Goal: Task Accomplishment & Management: Use online tool/utility

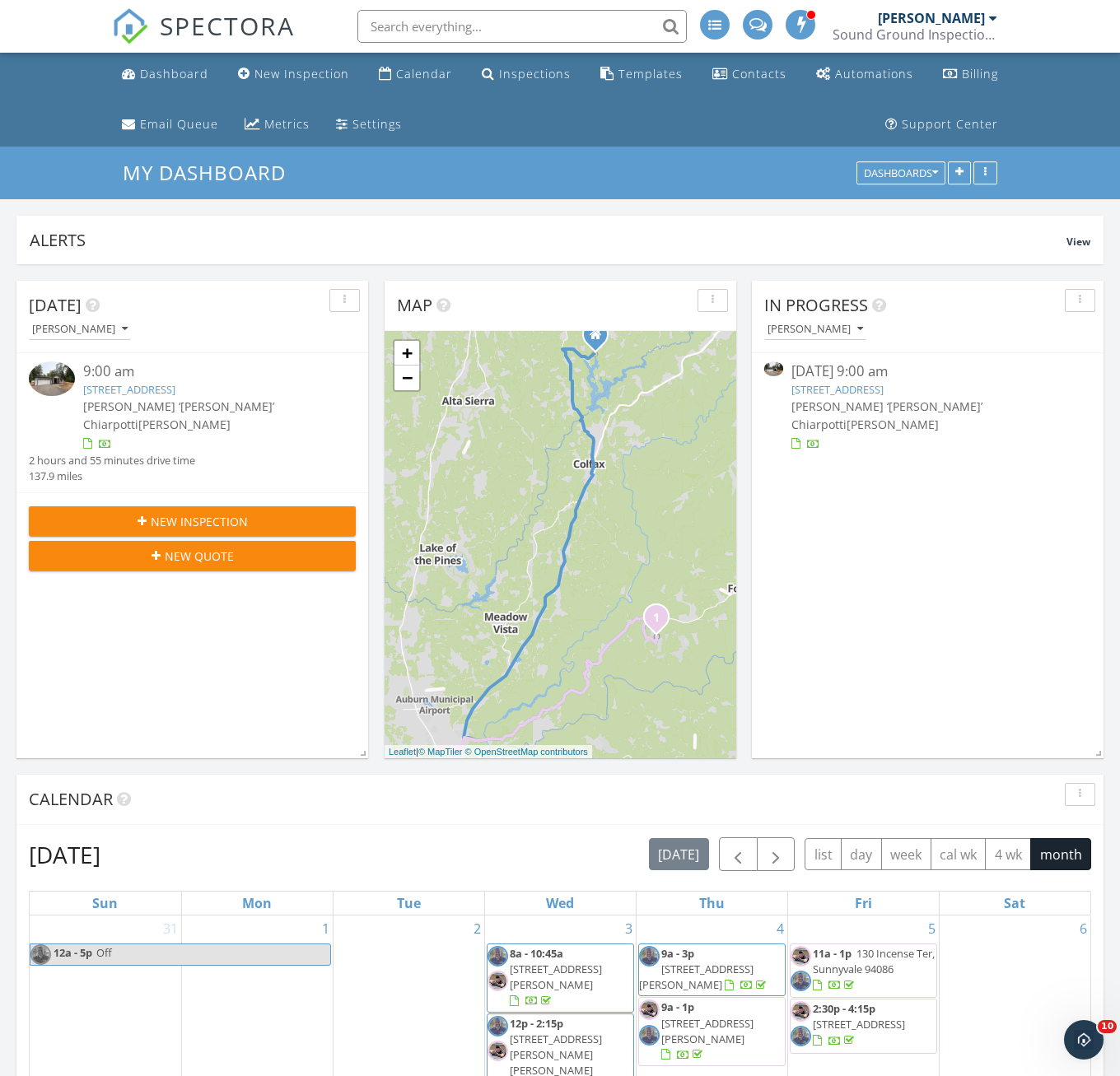
click at [988, 13] on div "[PERSON_NAME]" at bounding box center [937, 18] width 119 height 17
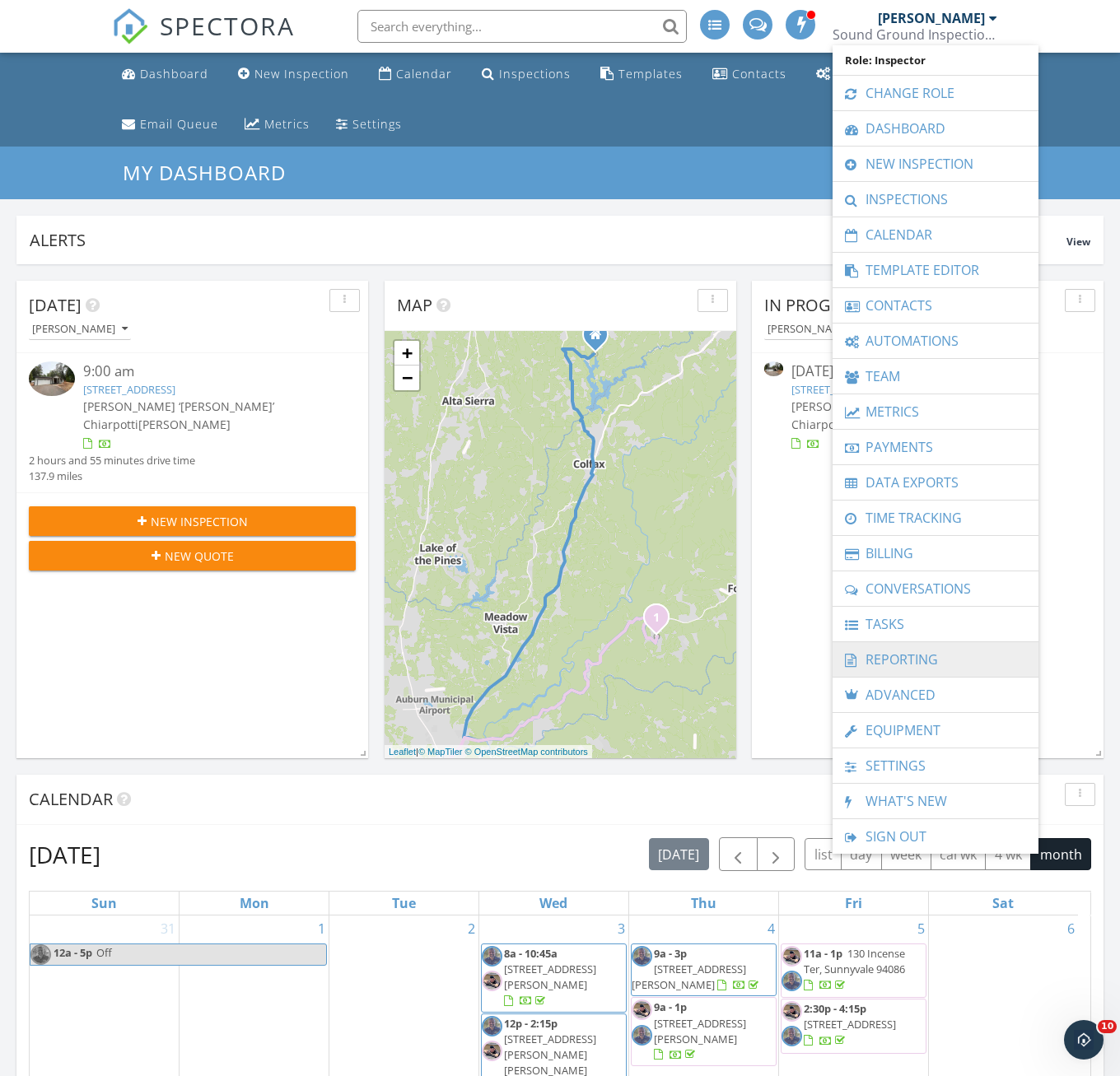
click at [922, 668] on link "Reporting" at bounding box center [935, 659] width 189 height 34
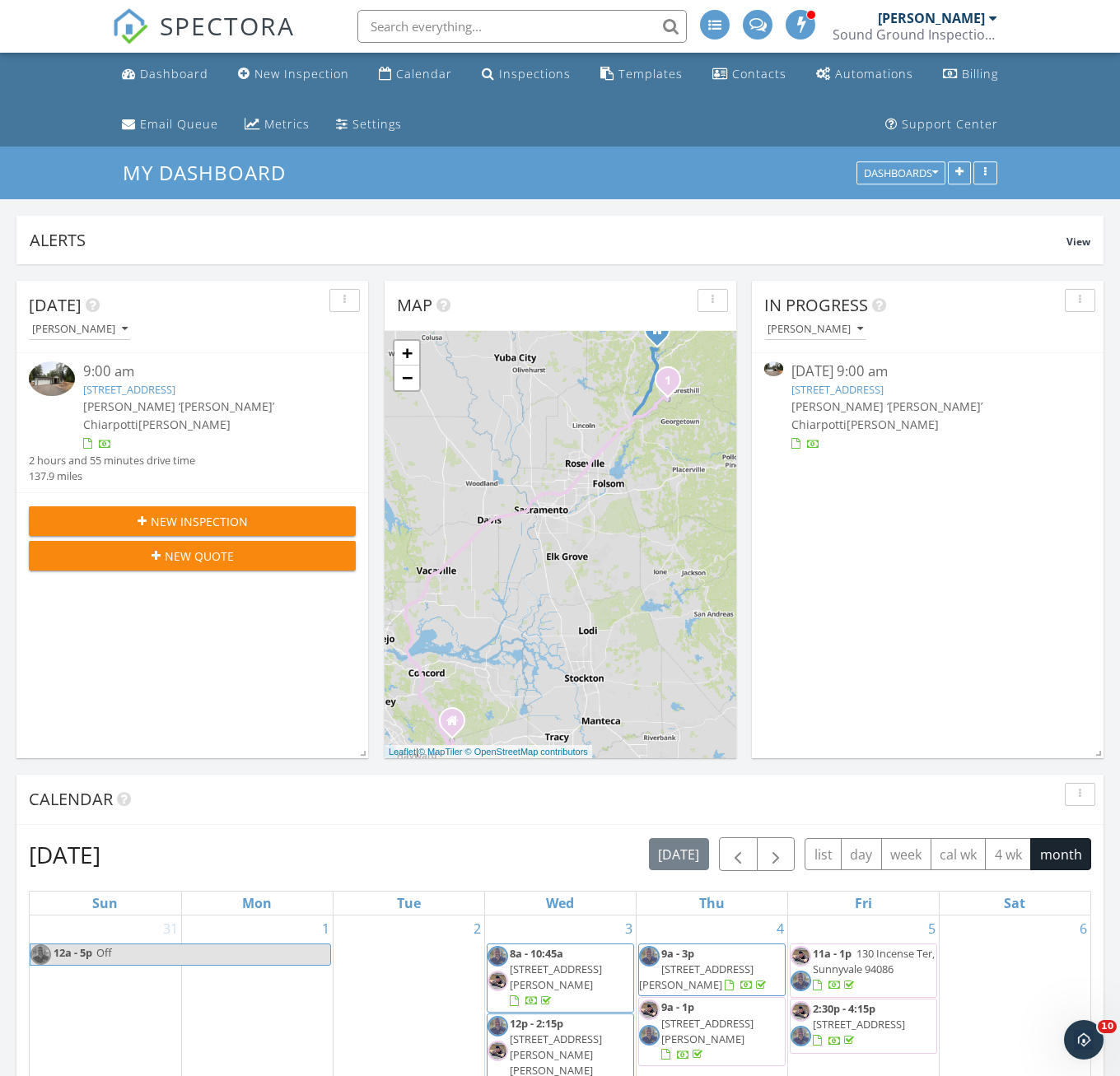
click at [992, 27] on div "Sound Ground Inspections" at bounding box center [914, 34] width 164 height 17
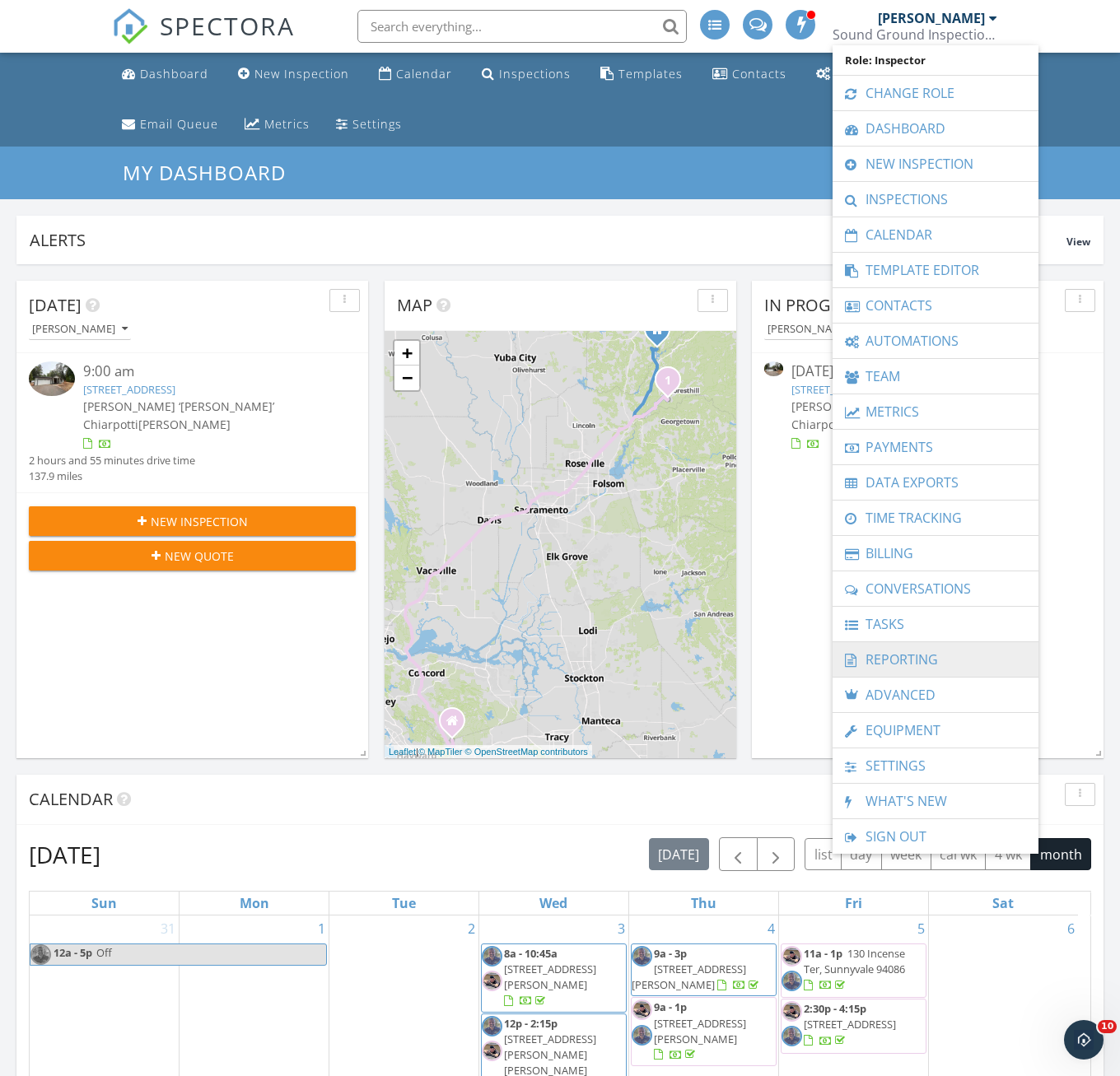
click at [898, 656] on link "Reporting" at bounding box center [935, 659] width 189 height 34
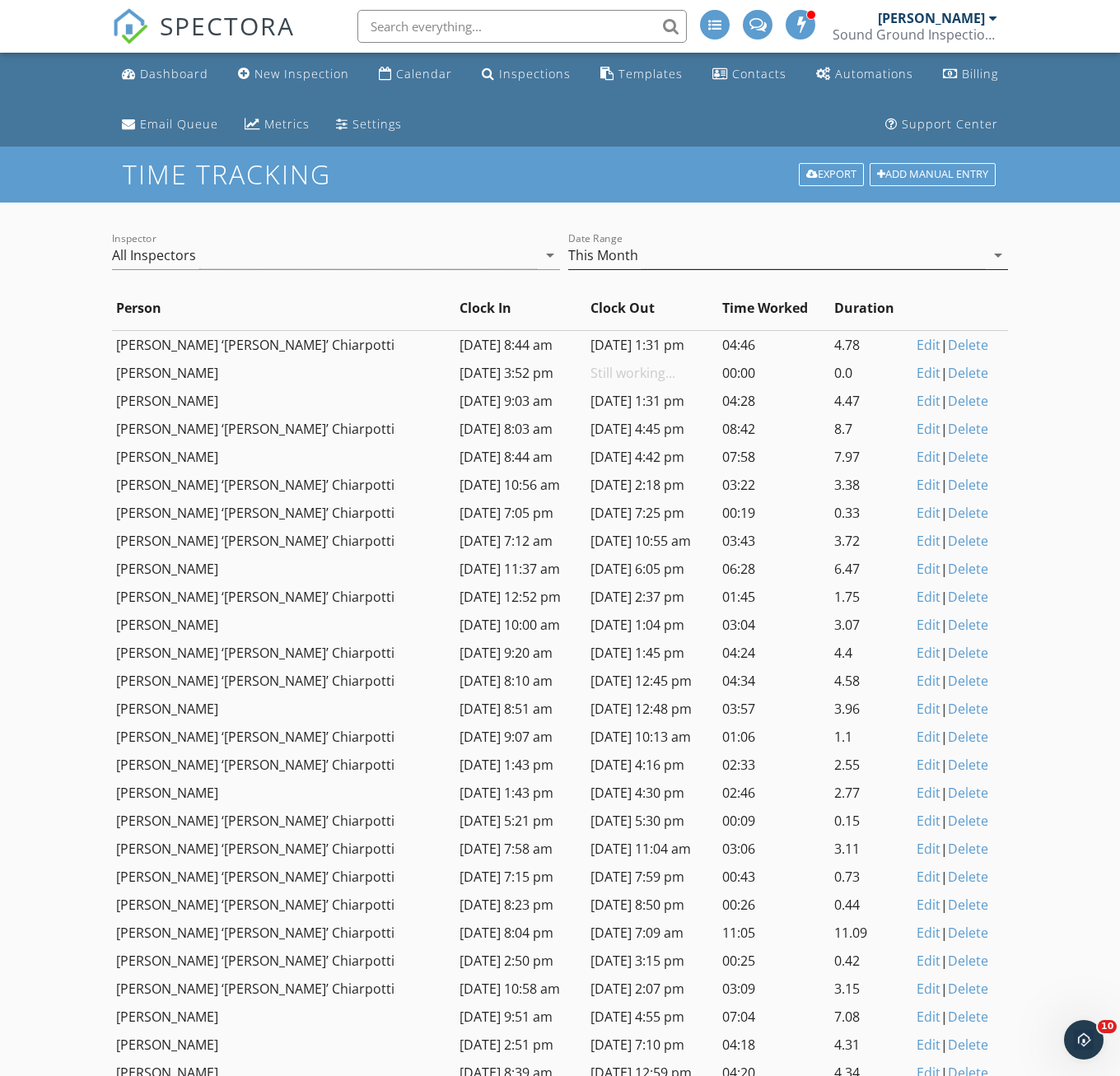
click at [669, 252] on div "This Month" at bounding box center [775, 256] width 416 height 27
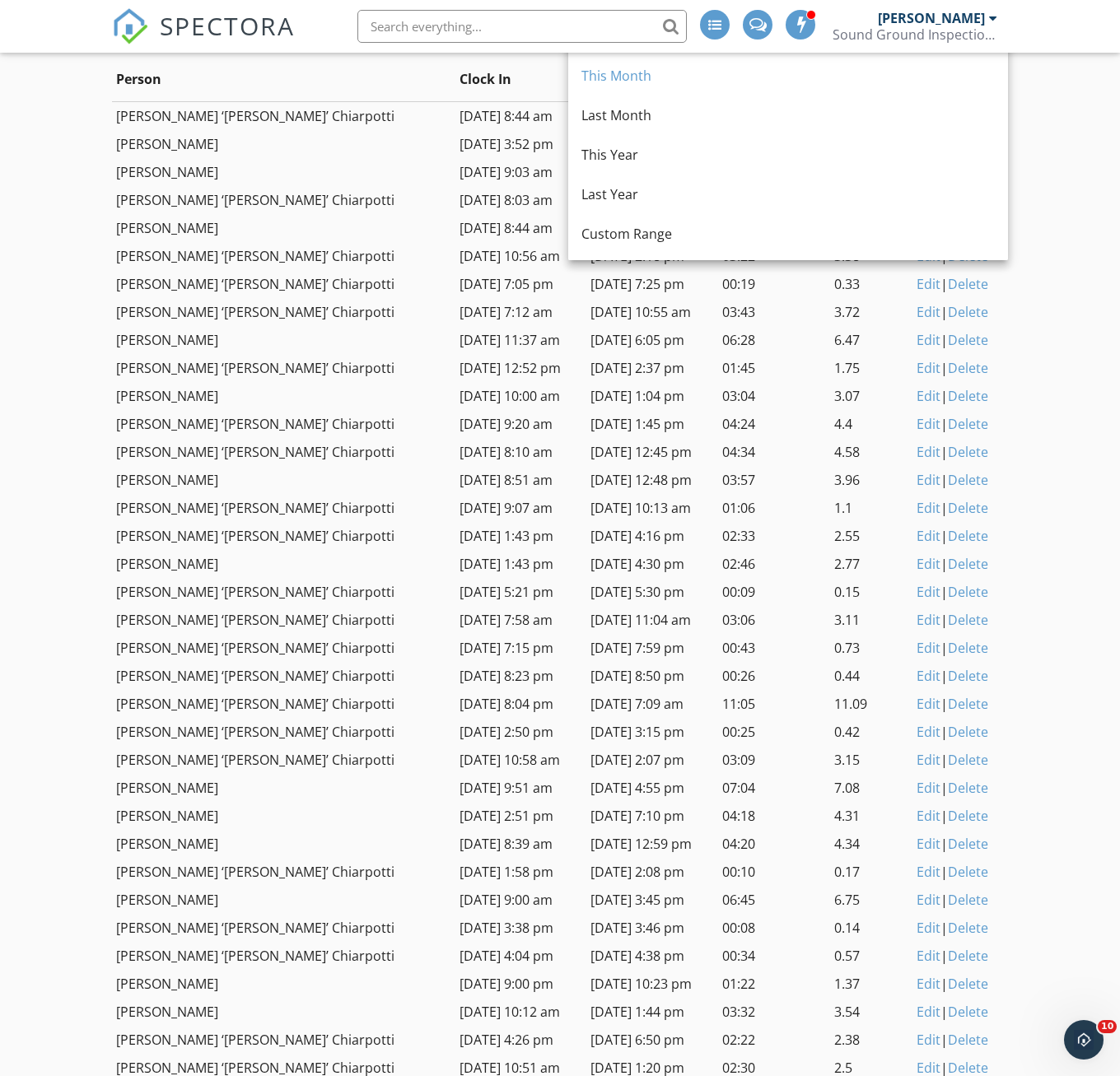
scroll to position [247, 0]
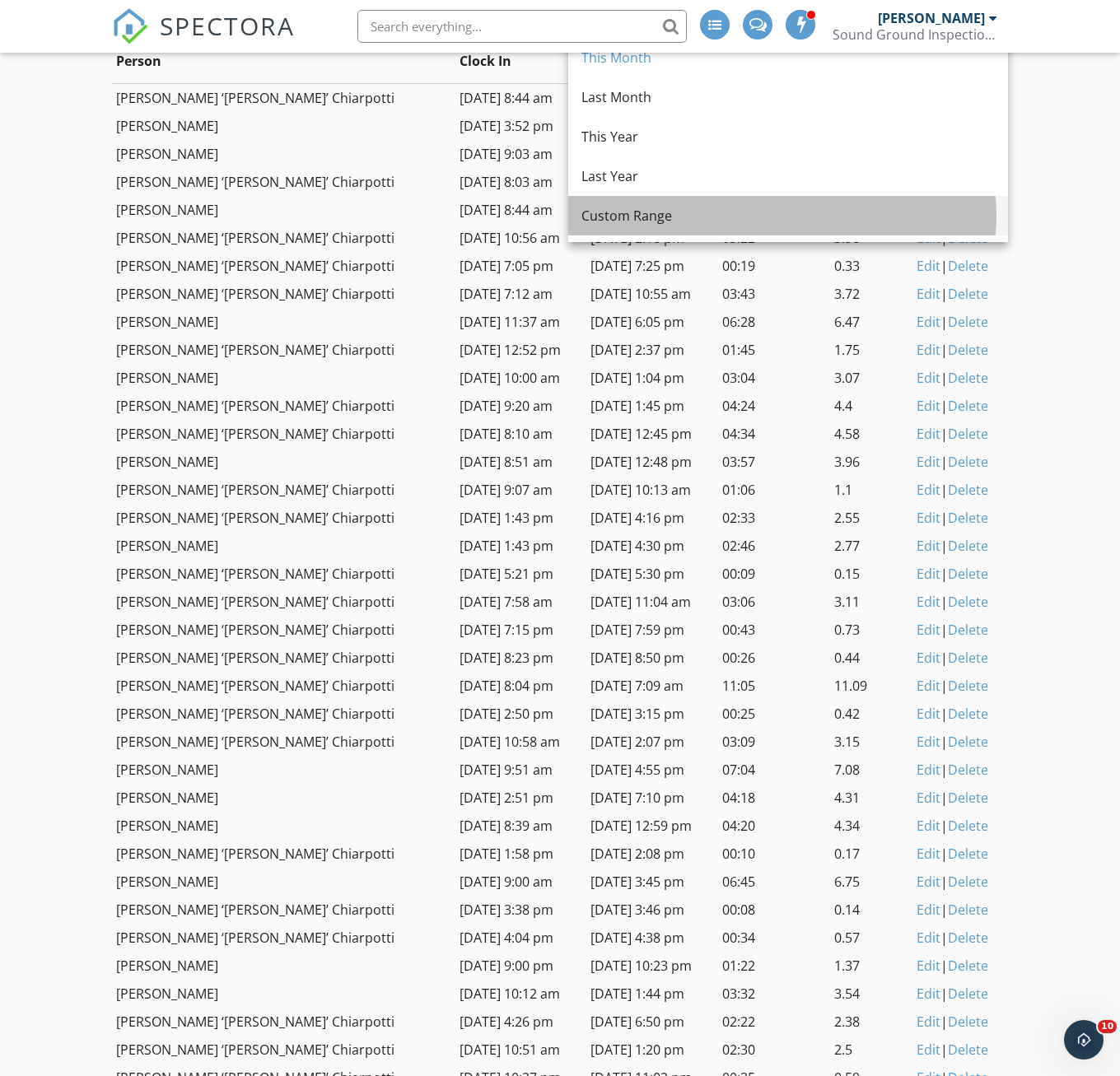
click at [619, 226] on div "Custom Range" at bounding box center [788, 215] width 413 height 39
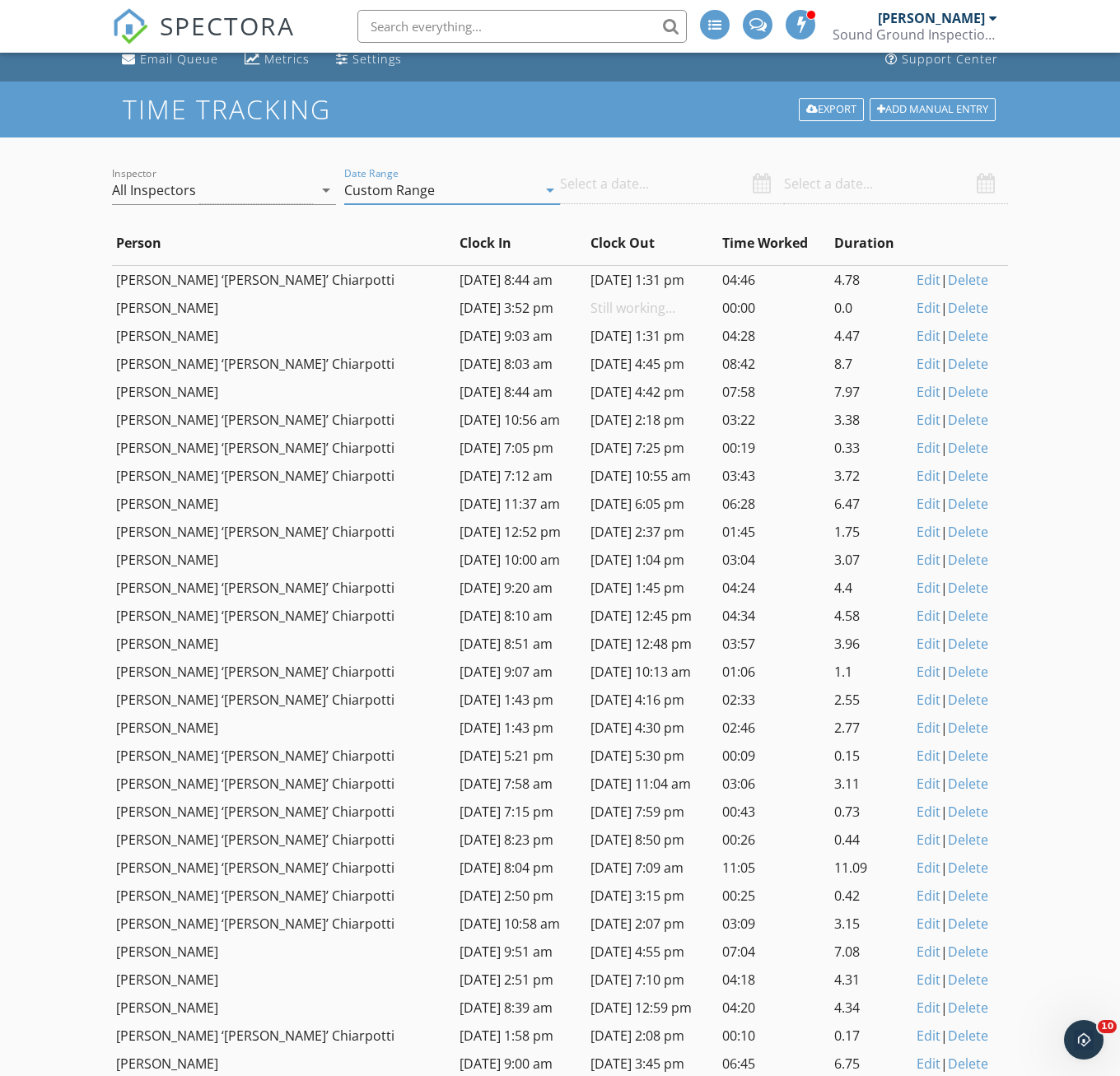
scroll to position [0, 0]
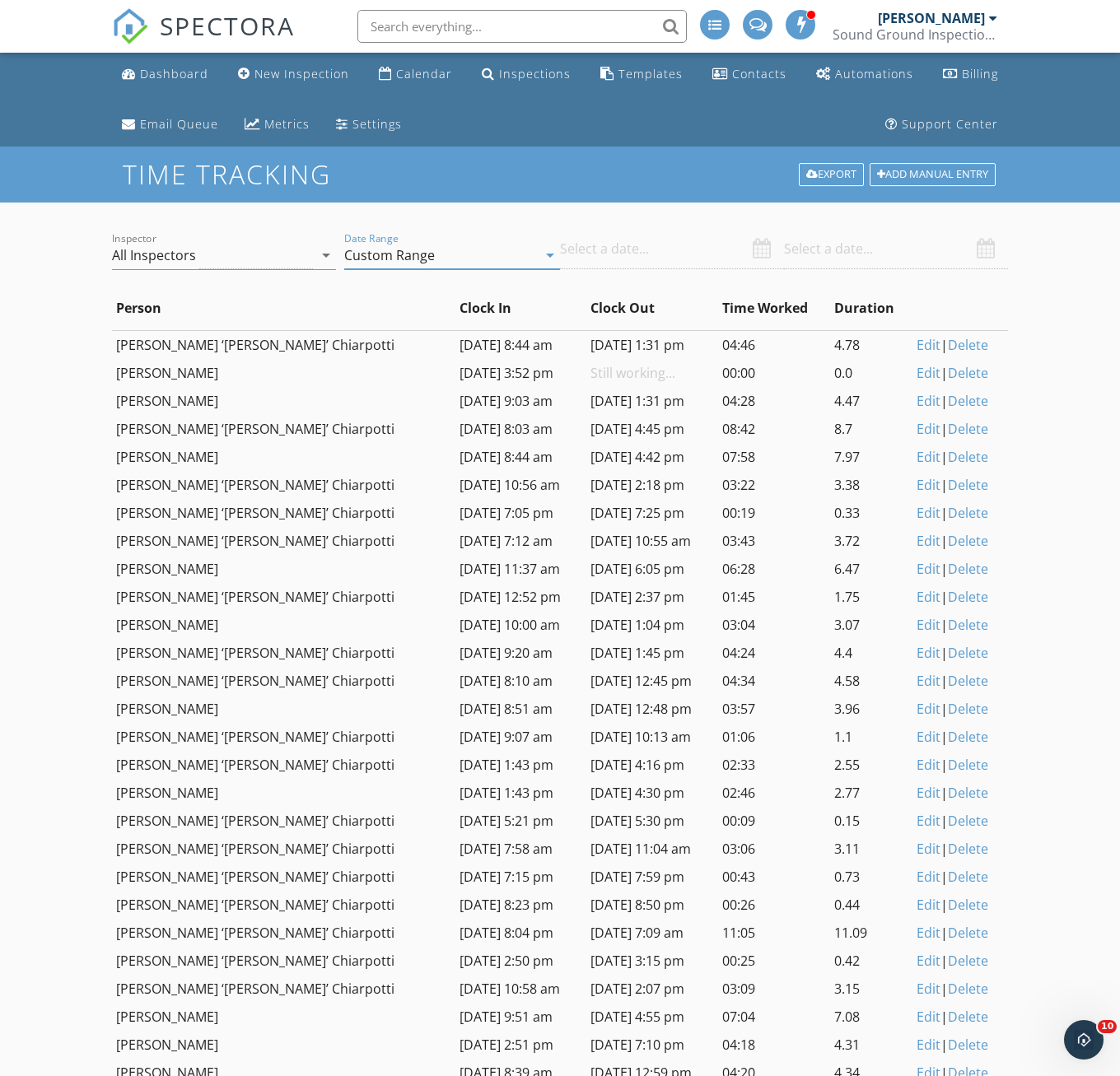
click at [607, 256] on input "text" at bounding box center [672, 249] width 224 height 40
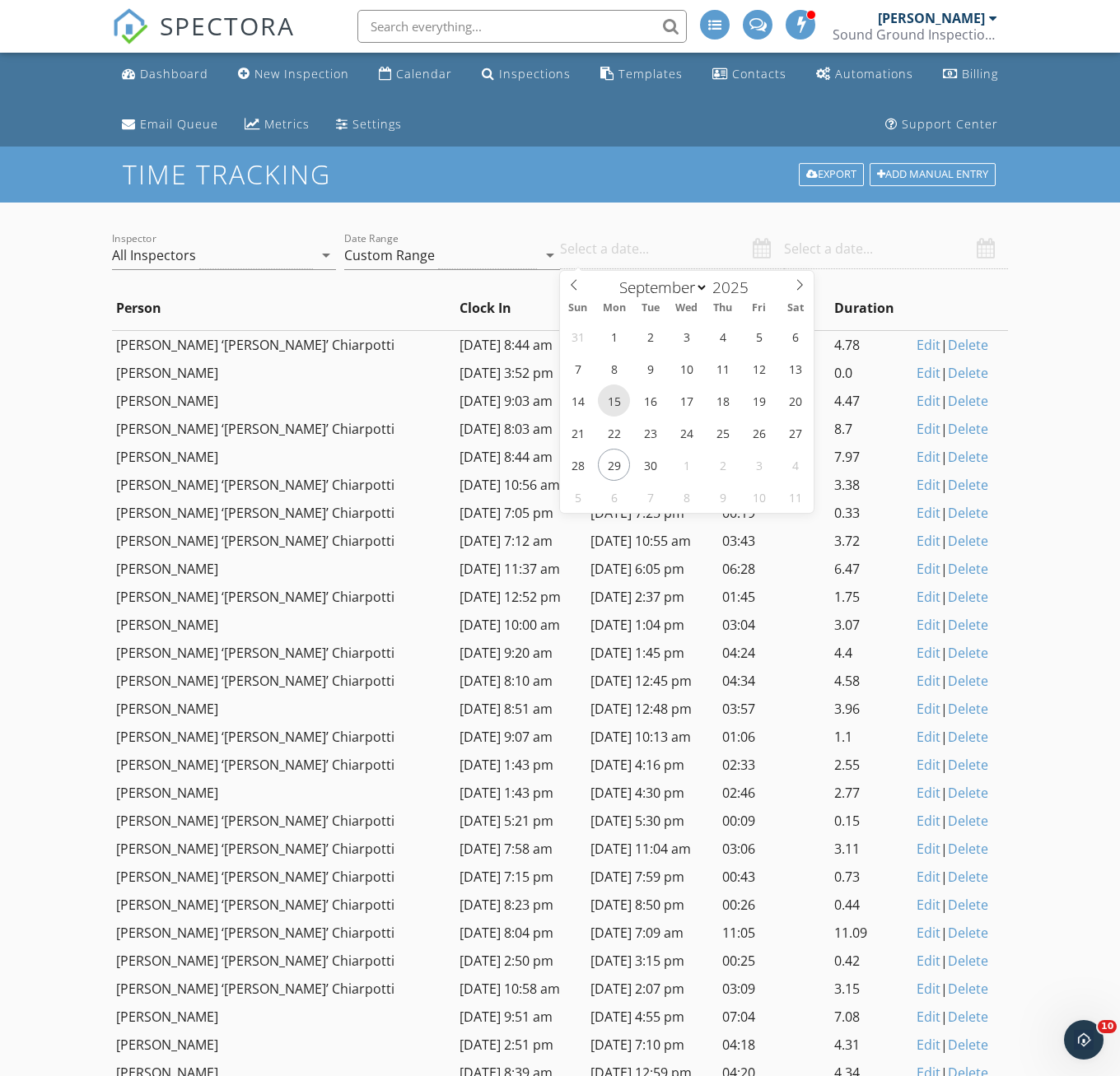
type input "[DATE]"
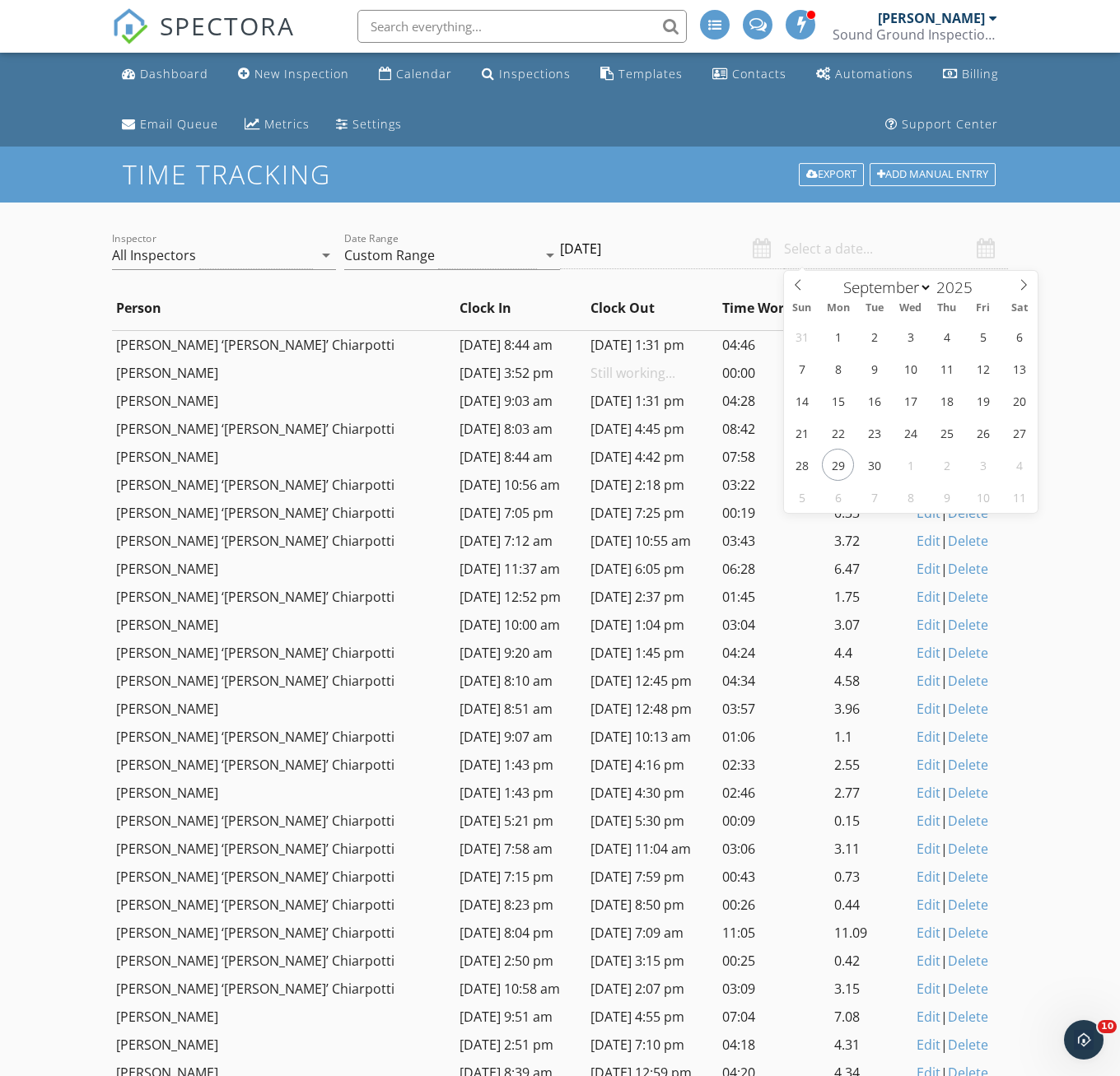
click at [808, 251] on input "text" at bounding box center [896, 249] width 224 height 40
type input "[DATE]"
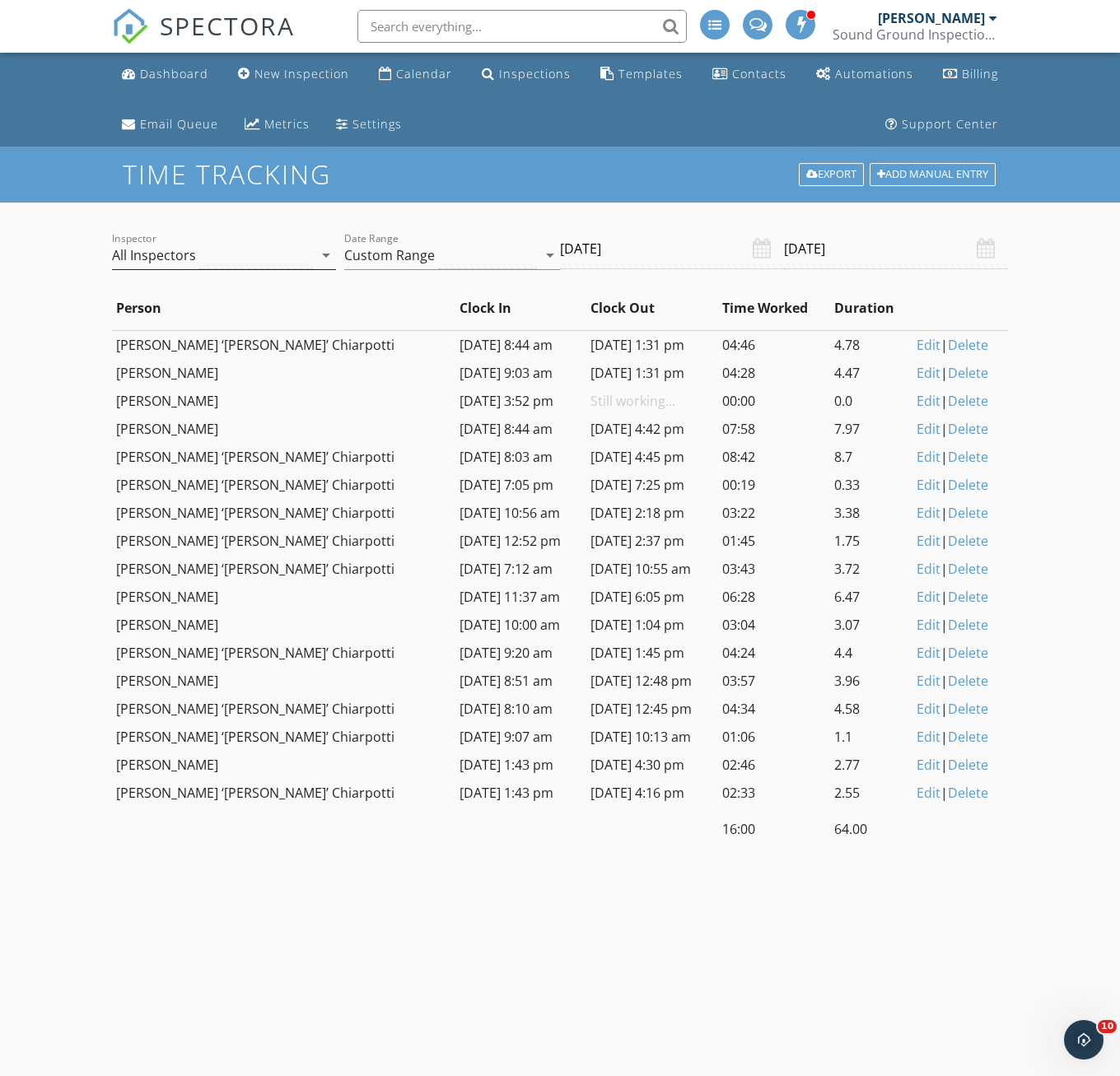
click at [318, 261] on icon "arrow_drop_down" at bounding box center [326, 256] width 20 height 20
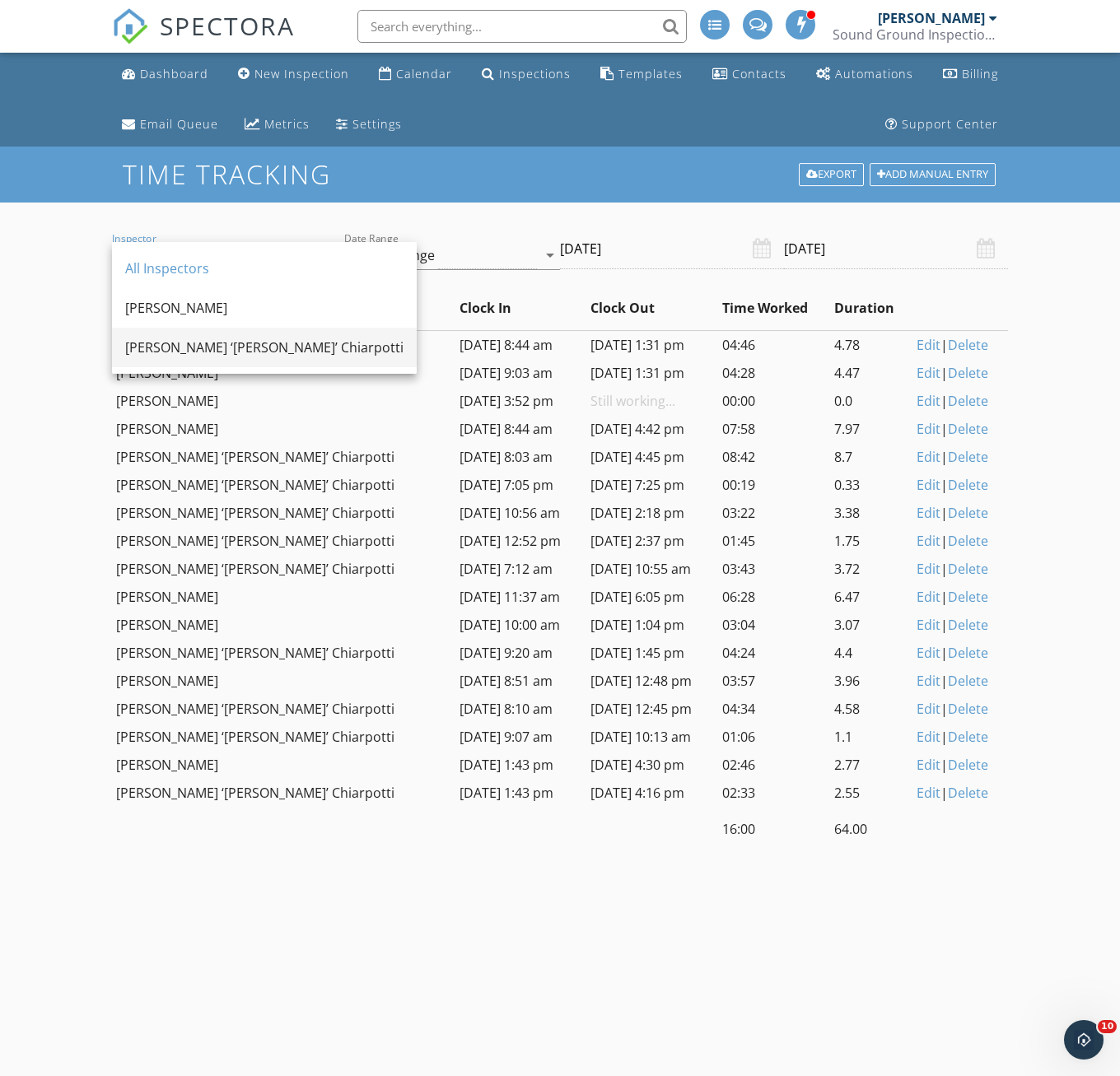
click at [209, 357] on div "[PERSON_NAME] ‘[PERSON_NAME]’ Chiarpotti" at bounding box center [264, 348] width 278 height 39
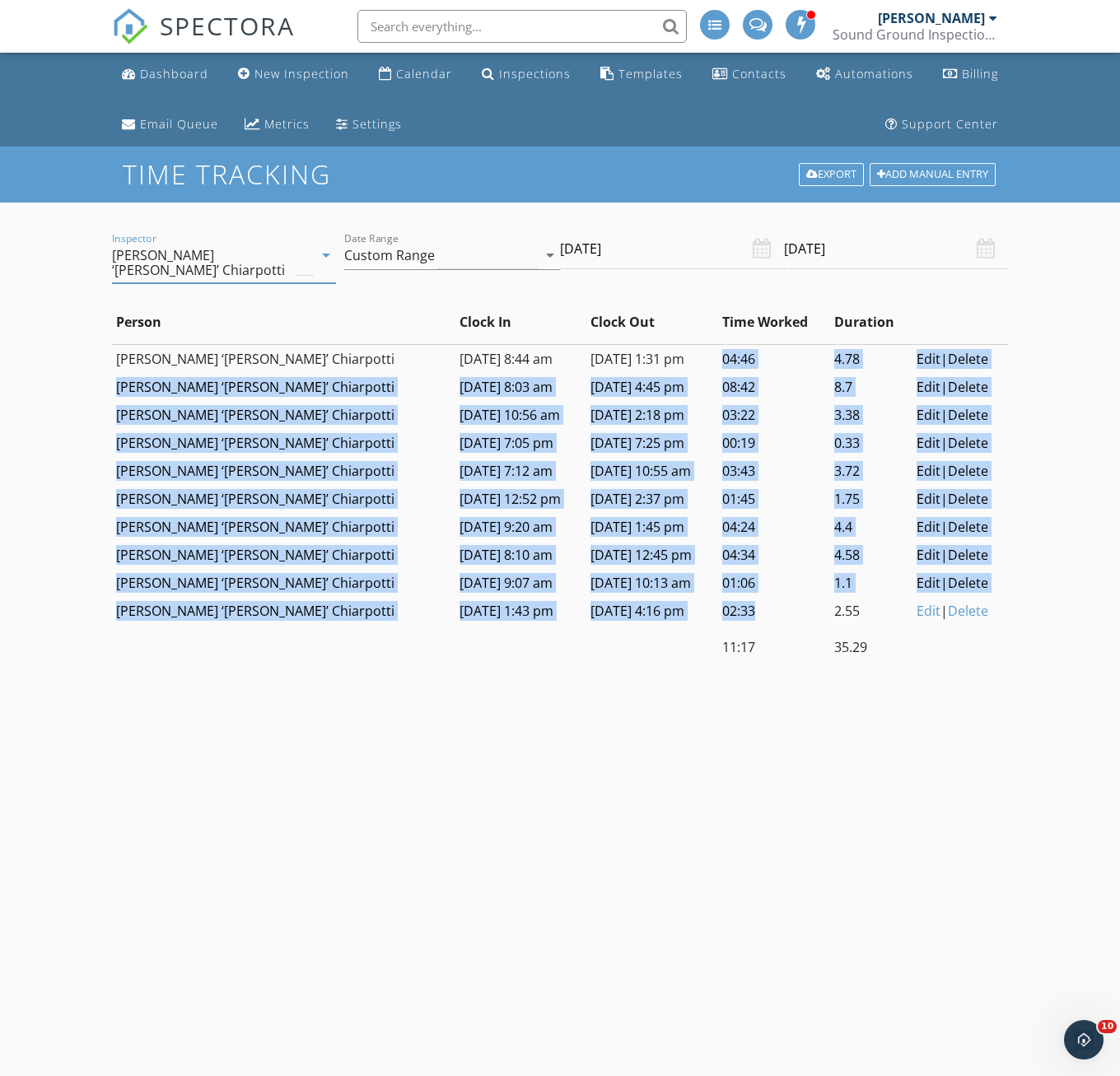
drag, startPoint x: 671, startPoint y: 347, endPoint x: 725, endPoint y: 584, distance: 243.1
click at [725, 584] on tbody "[PERSON_NAME] ‘[PERSON_NAME]’ Chiarpotti [DATE] 8:44 am [DATE] 1:31 pm 04:46 4.…" at bounding box center [559, 484] width 896 height 281
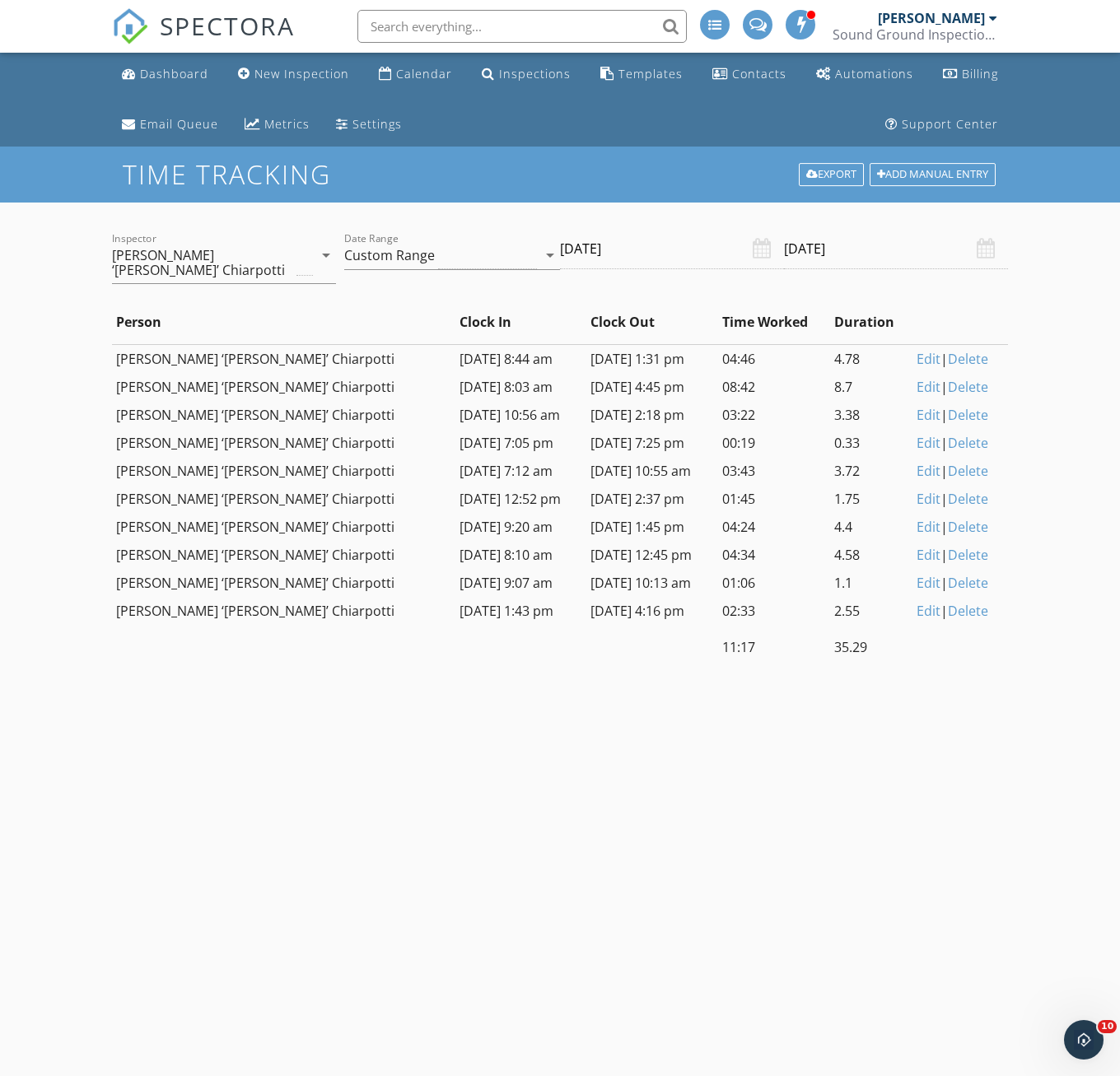
drag, startPoint x: 725, startPoint y: 584, endPoint x: 789, endPoint y: 745, distance: 173.3
click at [789, 745] on div "Inspector [PERSON_NAME] ‘[PERSON_NAME]’ Chiarpotti arrow_drop_down Date Range C…" at bounding box center [559, 713] width 896 height 1021
click at [830, 171] on link "Export" at bounding box center [831, 174] width 65 height 23
click at [929, 876] on div "Inspector [PERSON_NAME] ‘[PERSON_NAME]’ Chiarpotti arrow_drop_down Date Range C…" at bounding box center [559, 713] width 896 height 1021
